Goal: Task Accomplishment & Management: Manage account settings

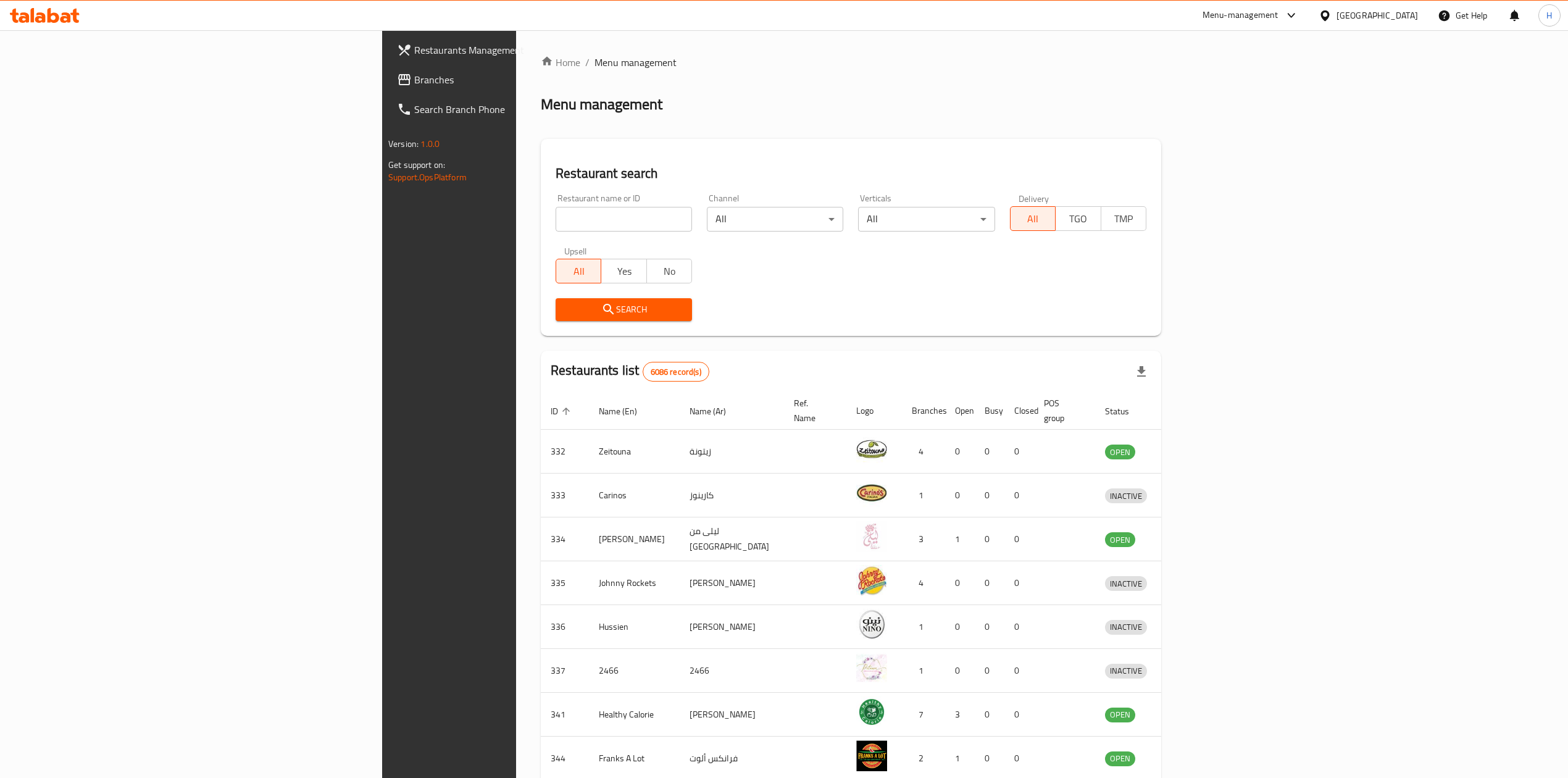
click at [556, 228] on input "search" at bounding box center [624, 219] width 136 height 24
type input "black panda"
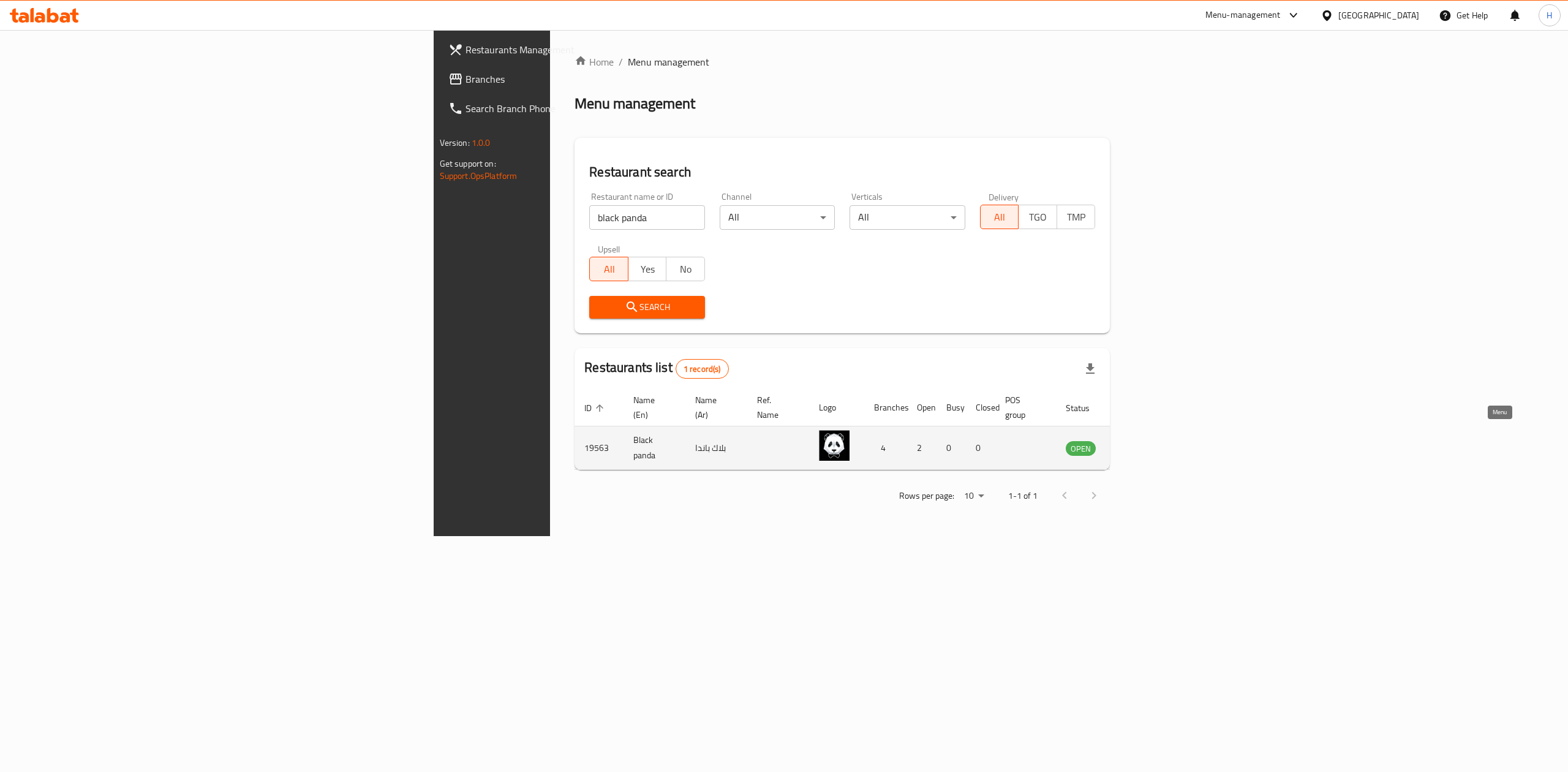
click at [1145, 440] on icon "enhanced table" at bounding box center [1137, 448] width 14 height 14
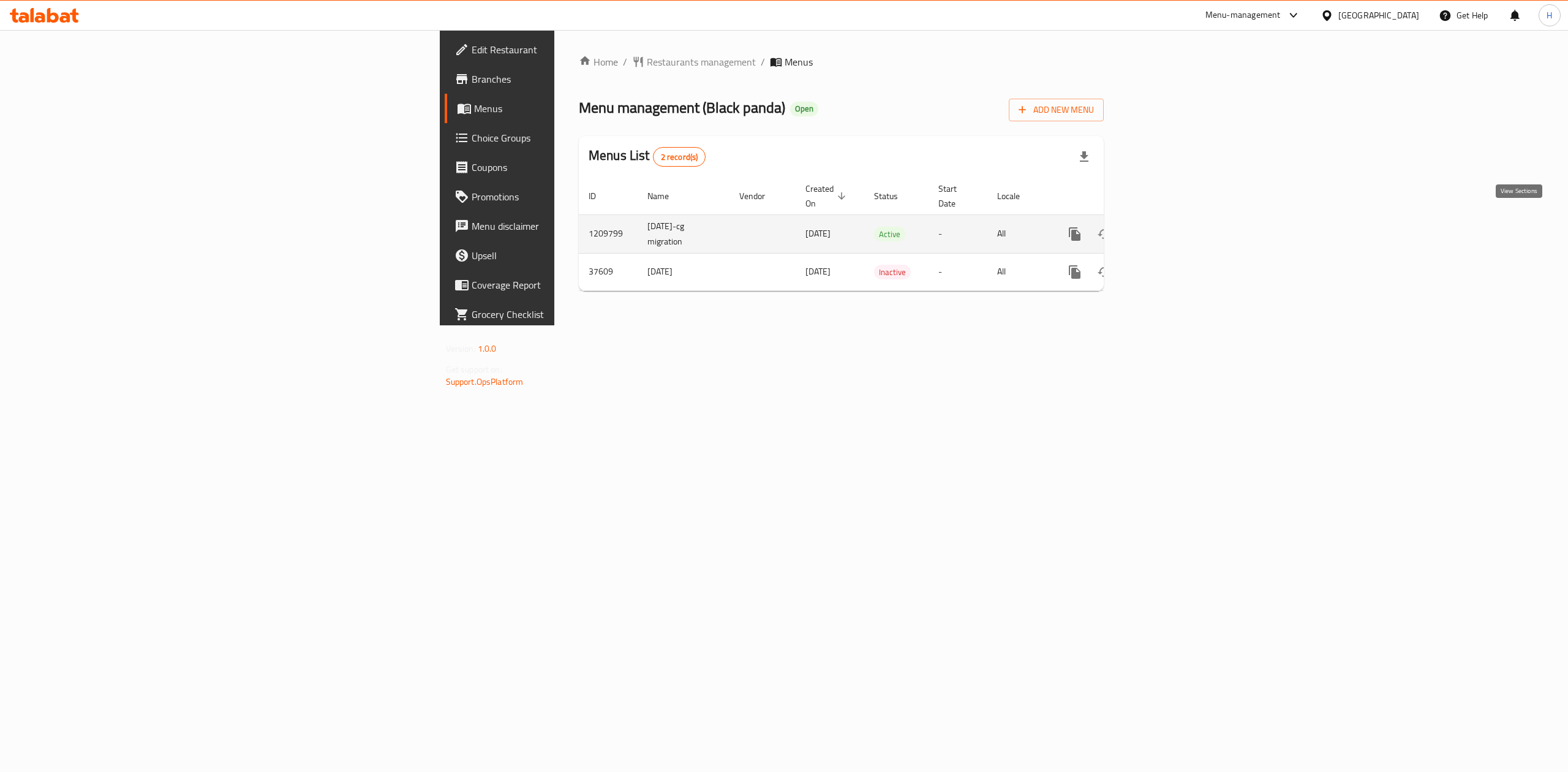
click at [1169, 228] on icon "enhanced table" at bounding box center [1163, 234] width 11 height 11
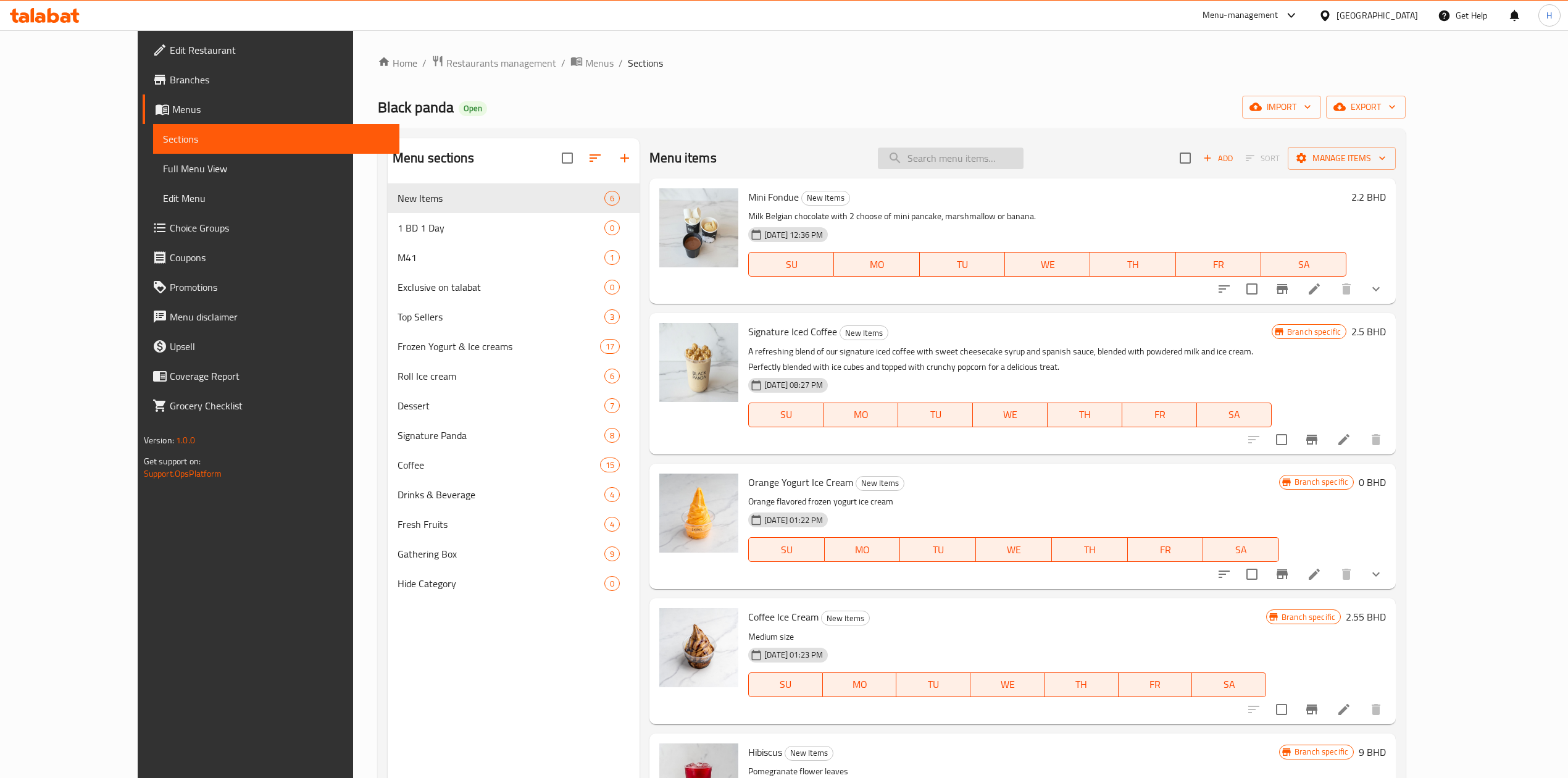
click at [1014, 159] on input "search" at bounding box center [951, 158] width 146 height 22
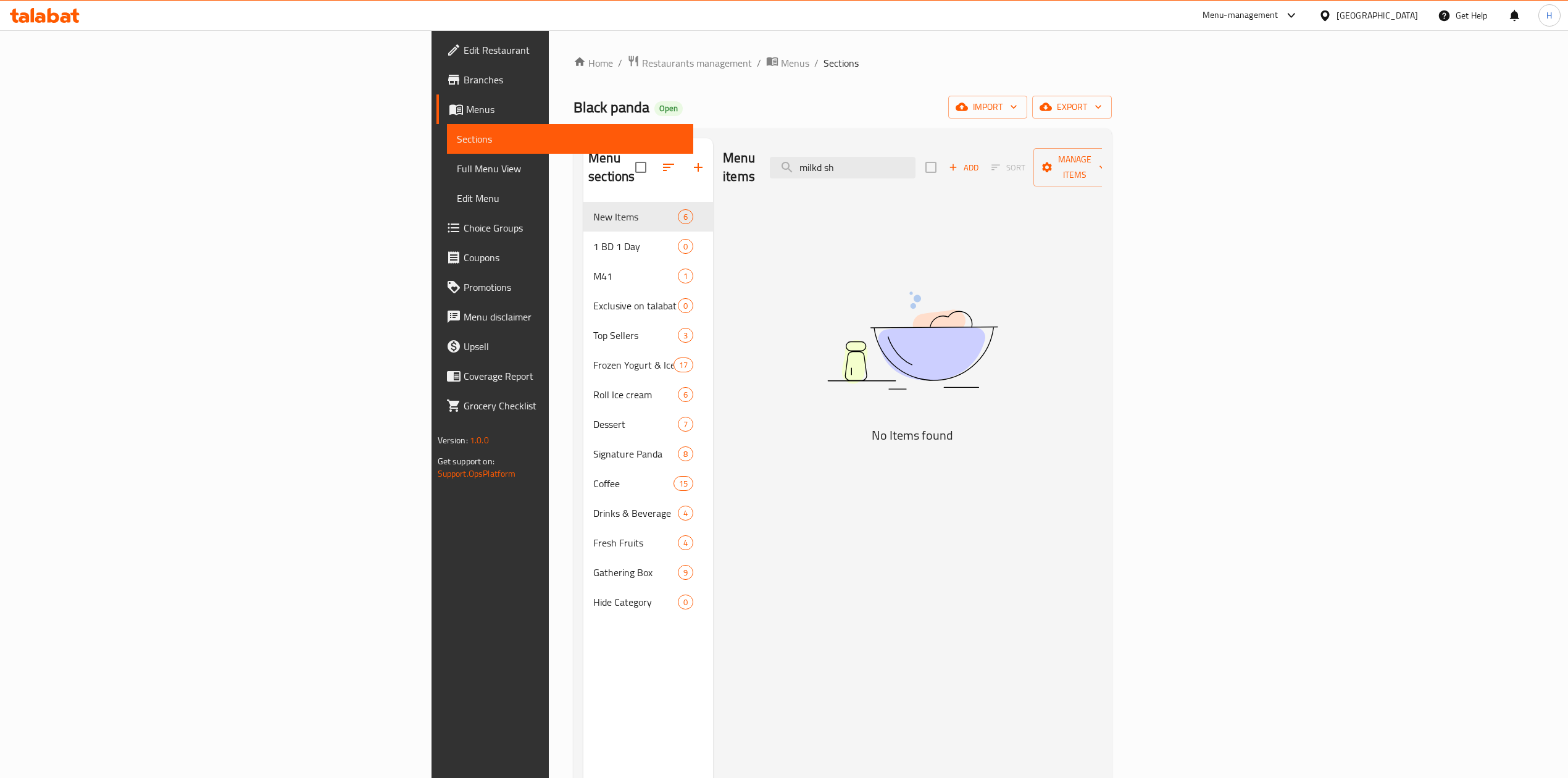
drag, startPoint x: 1014, startPoint y: 159, endPoint x: 725, endPoint y: 149, distance: 289.2
click at [725, 149] on div "Menu items milkd sh Add Sort Manage items" at bounding box center [912, 167] width 379 height 59
drag, startPoint x: 1000, startPoint y: 161, endPoint x: 828, endPoint y: 161, distance: 172.0
click at [830, 161] on div "Menu items milk sha Add Sort Manage items" at bounding box center [912, 167] width 379 height 59
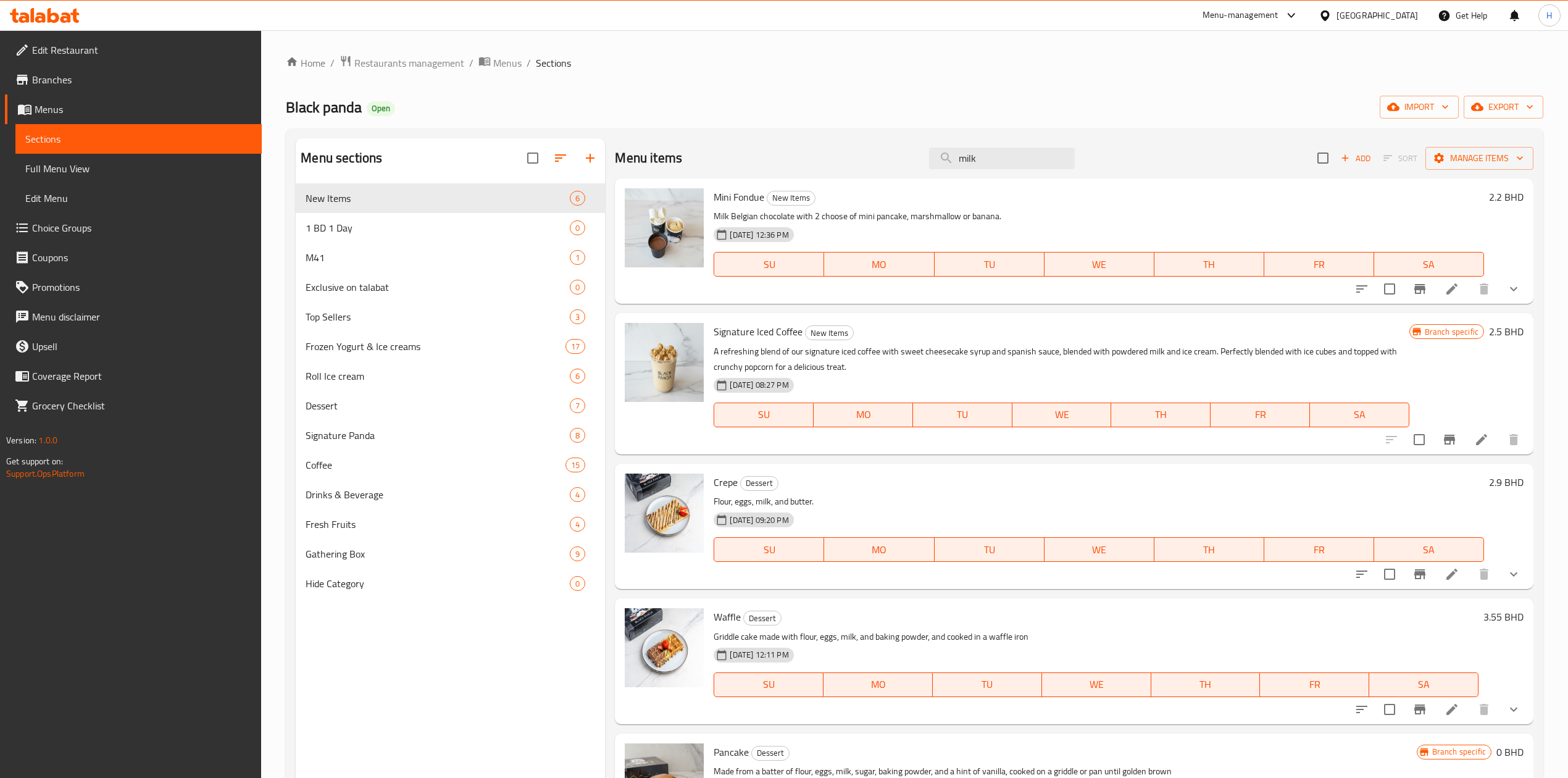
drag, startPoint x: 1008, startPoint y: 161, endPoint x: 606, endPoint y: 211, distance: 405.1
click at [606, 211] on div "Menu items milk Add Sort Manage items Mini Fondue New Items Milk Belgian chocol…" at bounding box center [1069, 527] width 928 height 778
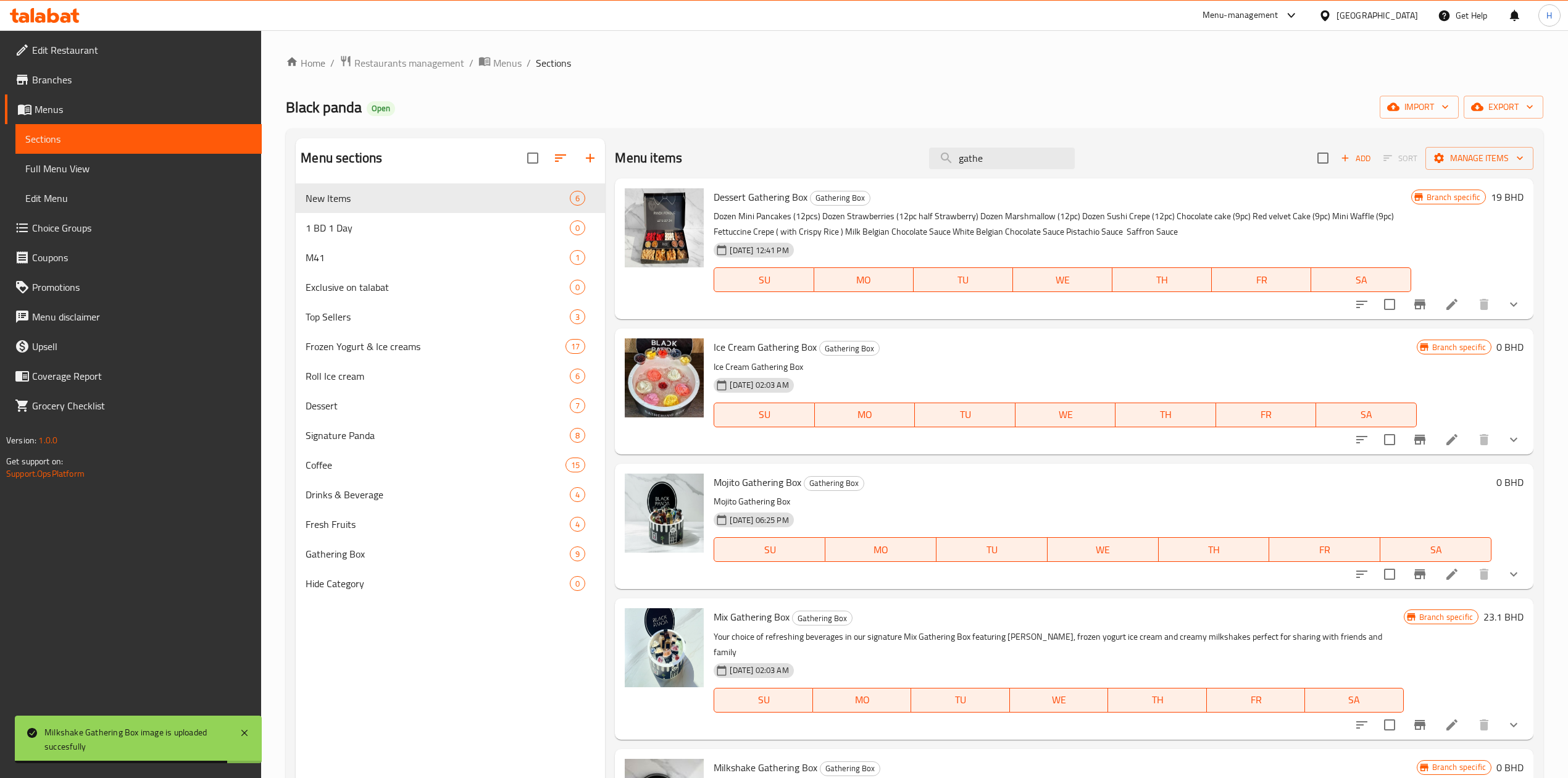
drag, startPoint x: 850, startPoint y: 161, endPoint x: 734, endPoint y: 165, distance: 116.1
click at [734, 165] on div "Menu items gathe Add Sort Manage items" at bounding box center [1074, 158] width 918 height 40
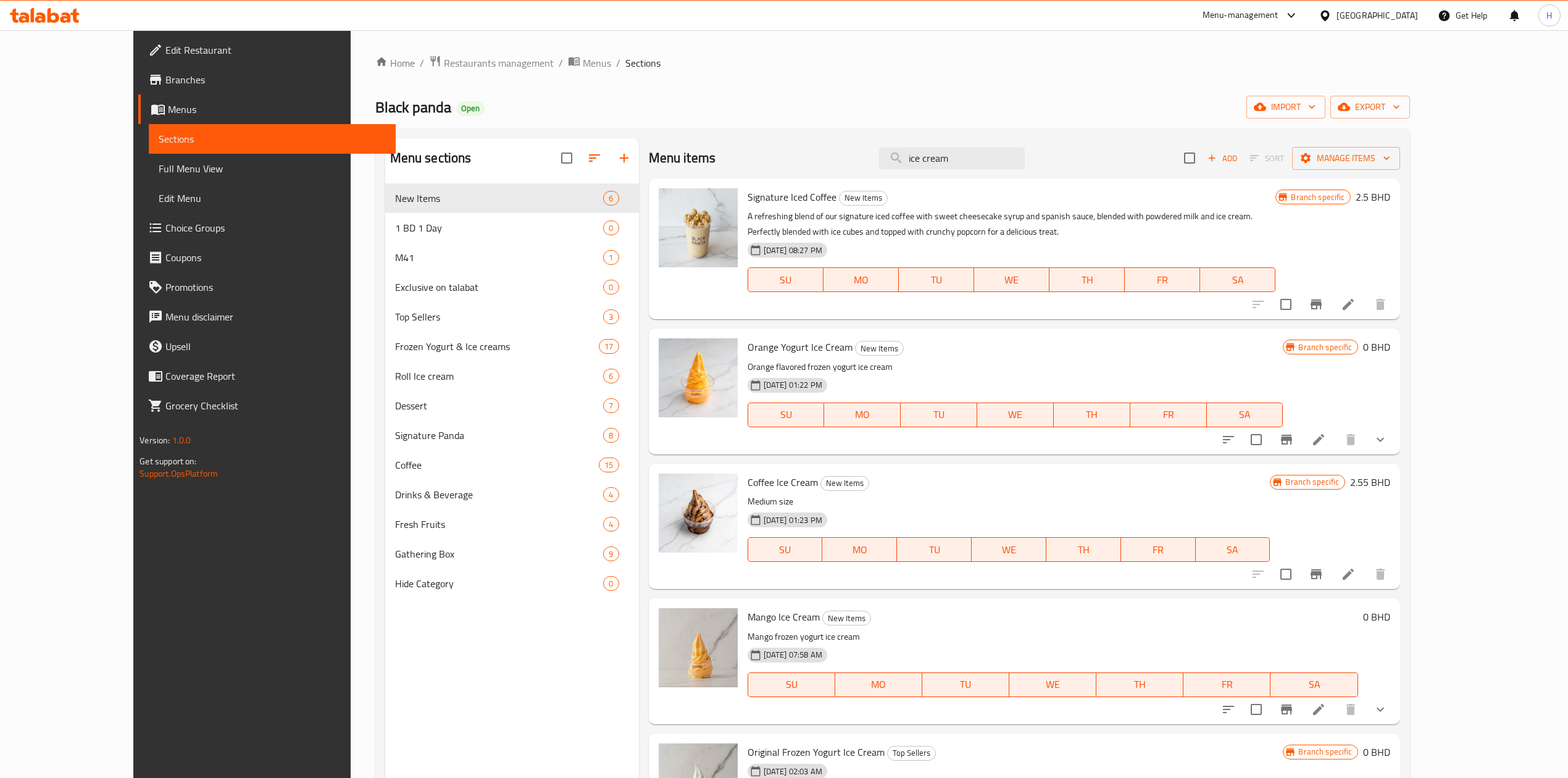
drag, startPoint x: 906, startPoint y: 157, endPoint x: 611, endPoint y: 144, distance: 295.3
click at [649, 144] on div "Menu items ice cream Add Sort Manage items" at bounding box center [1025, 158] width 752 height 40
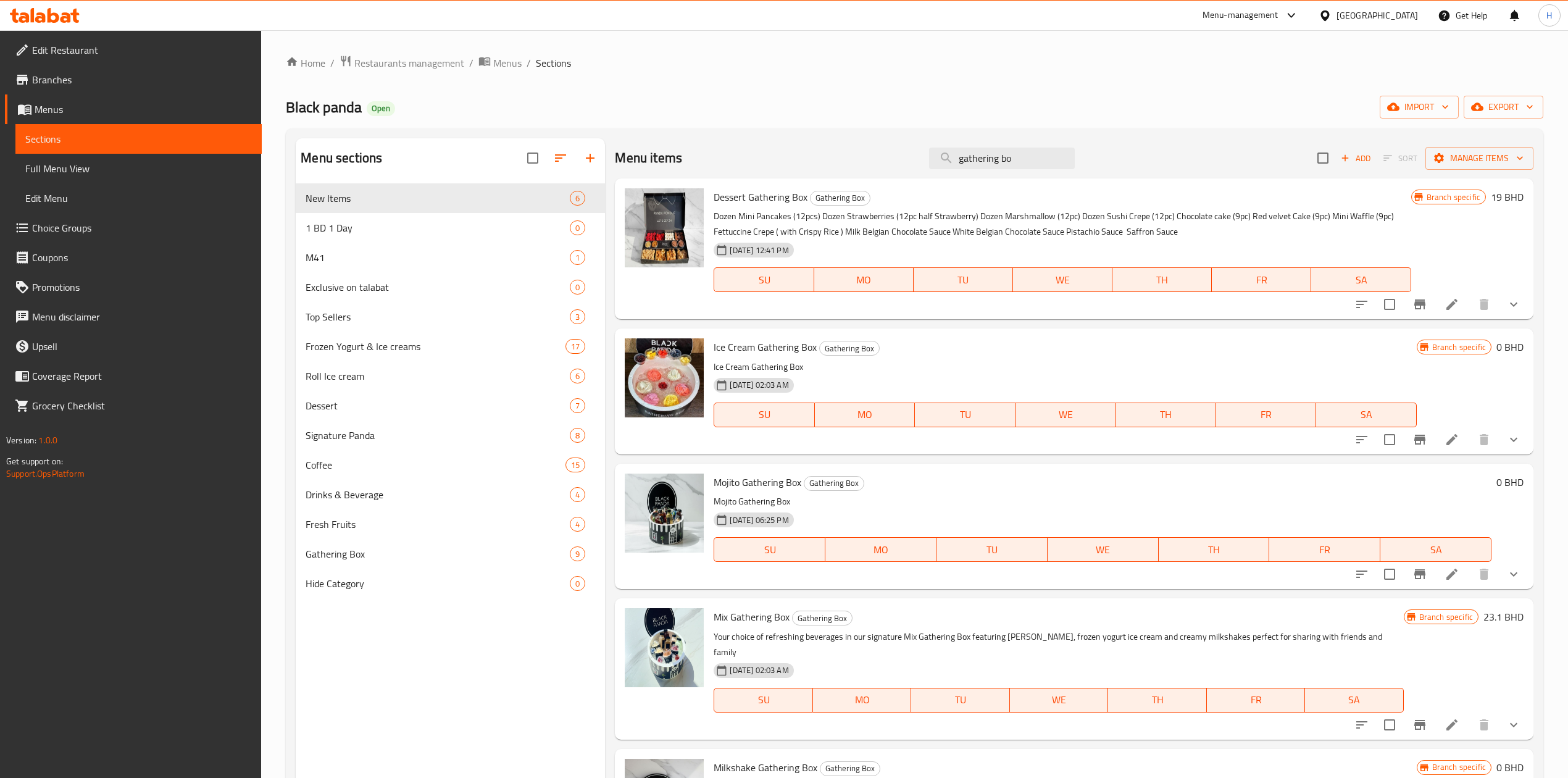
type input "gathering bo"
